Goal: Navigation & Orientation: Find specific page/section

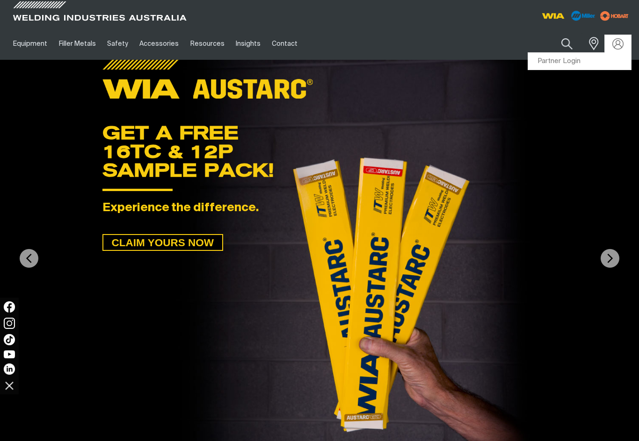
click at [571, 65] on link "Partner Login" at bounding box center [579, 61] width 103 height 17
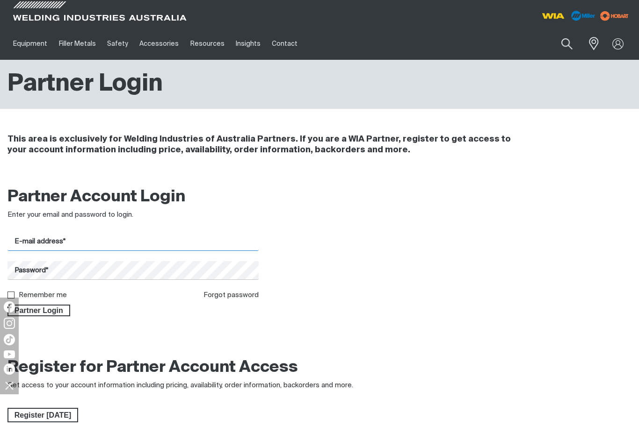
click at [222, 241] on input "E-mail address*" at bounding box center [132, 242] width 251 height 18
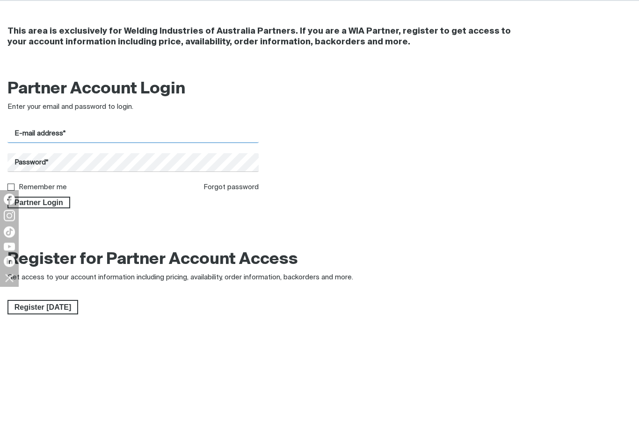
type input "[EMAIL_ADDRESS][DOMAIN_NAME]"
click at [38, 305] on button "Partner Login" at bounding box center [38, 311] width 63 height 12
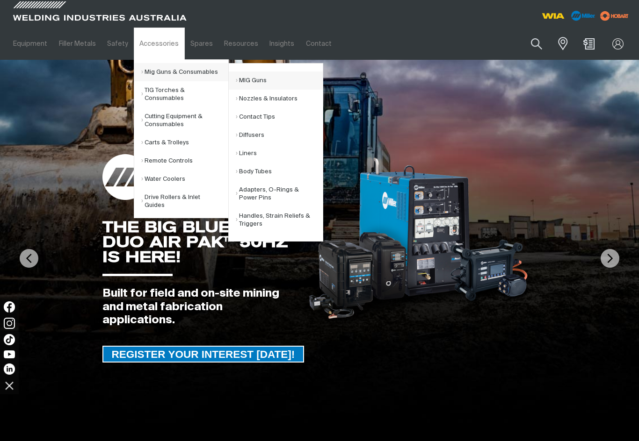
click at [261, 79] on link "MIG Guns" at bounding box center [279, 81] width 87 height 18
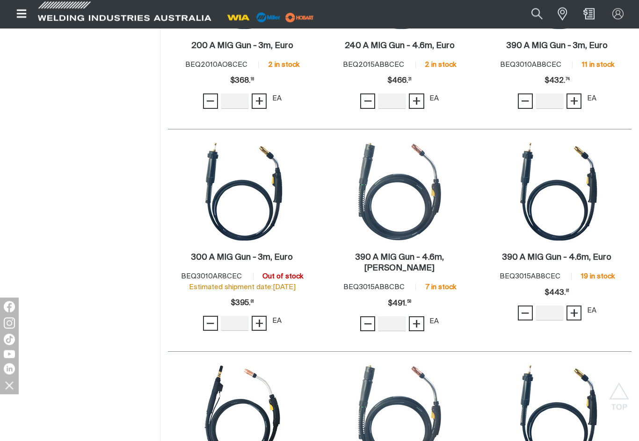
scroll to position [456, 0]
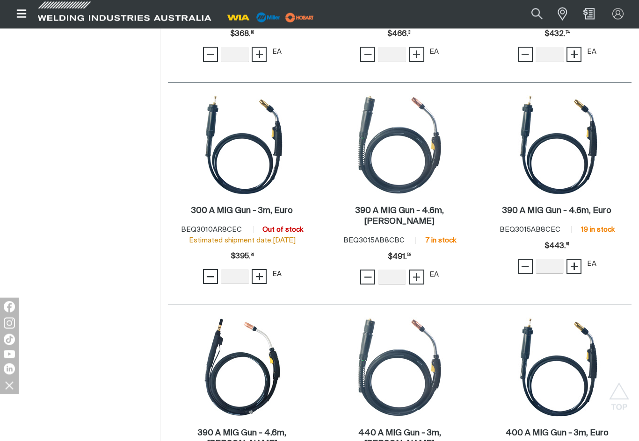
scroll to position [503, 0]
